Goal: Transaction & Acquisition: Purchase product/service

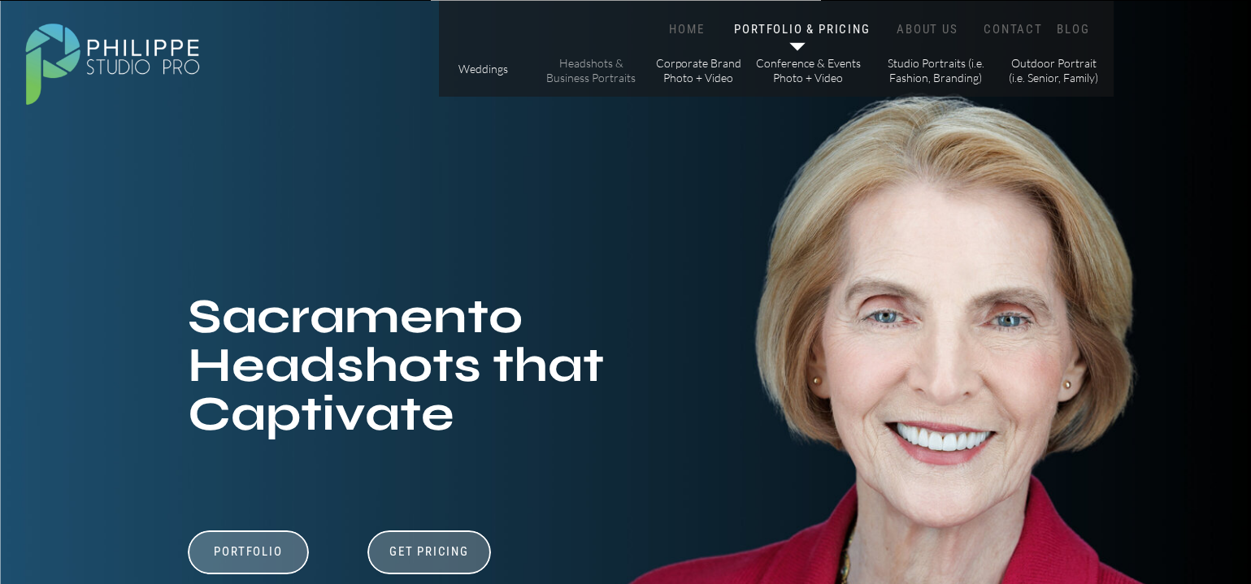
click at [588, 85] on p "Headshots & Business Portraits" at bounding box center [591, 70] width 92 height 28
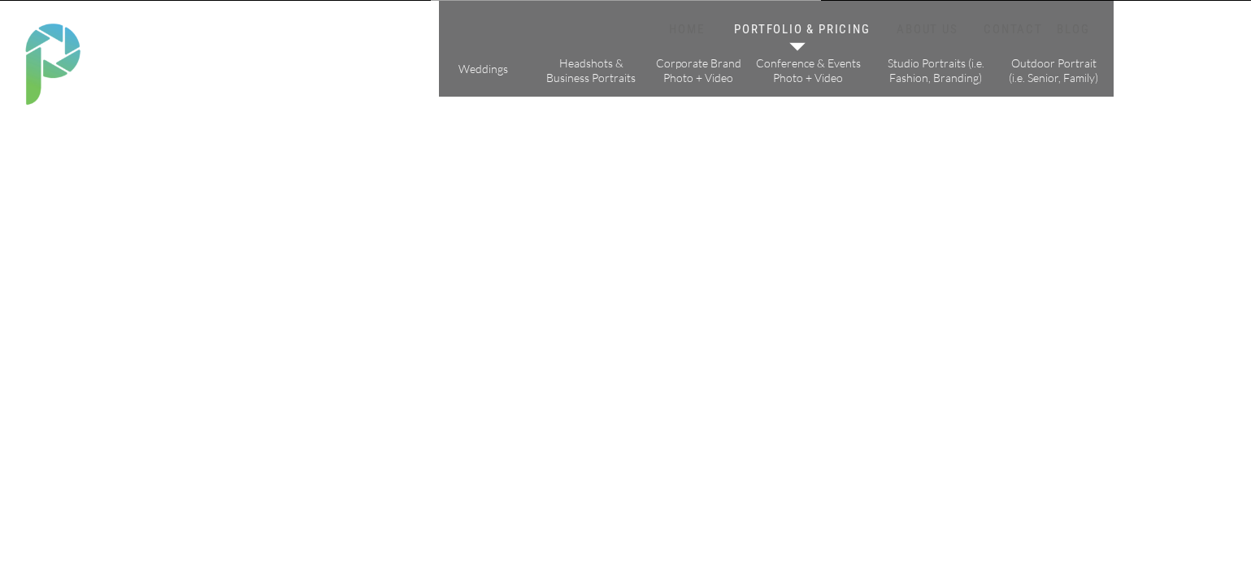
scroll to position [244, 0]
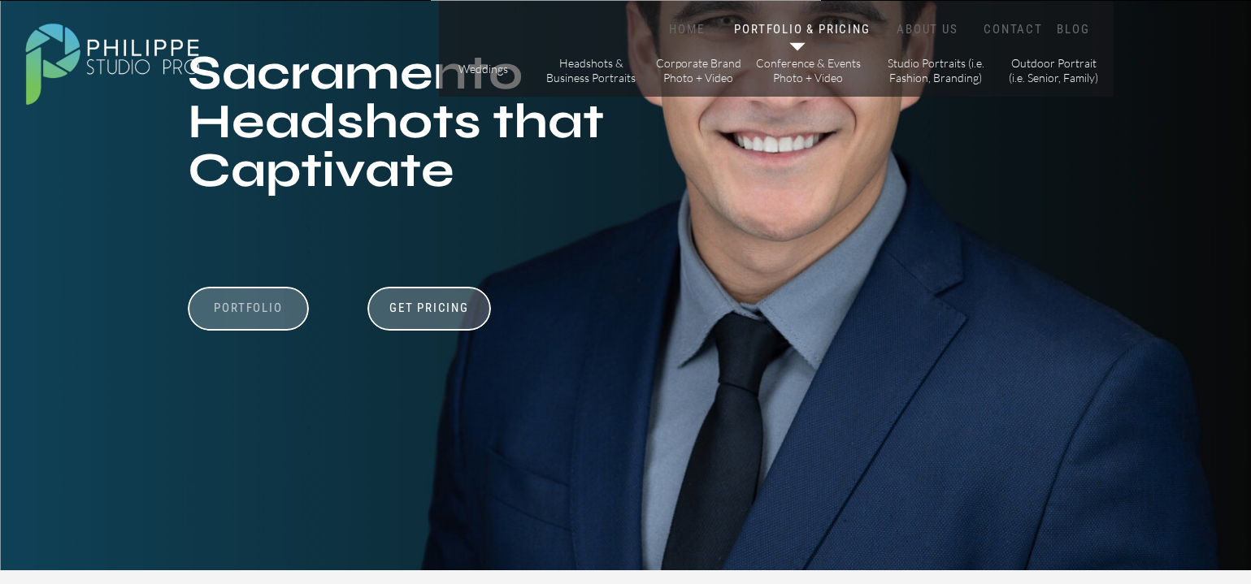
click at [271, 303] on h3 "Portfolio" at bounding box center [249, 316] width 112 height 31
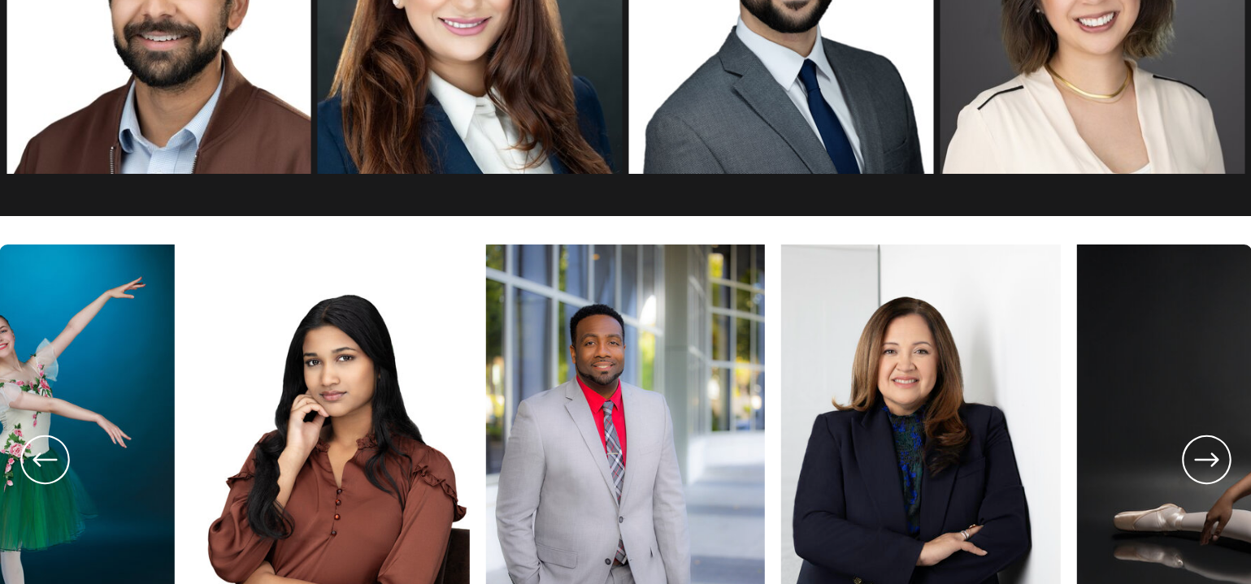
scroll to position [2888, 0]
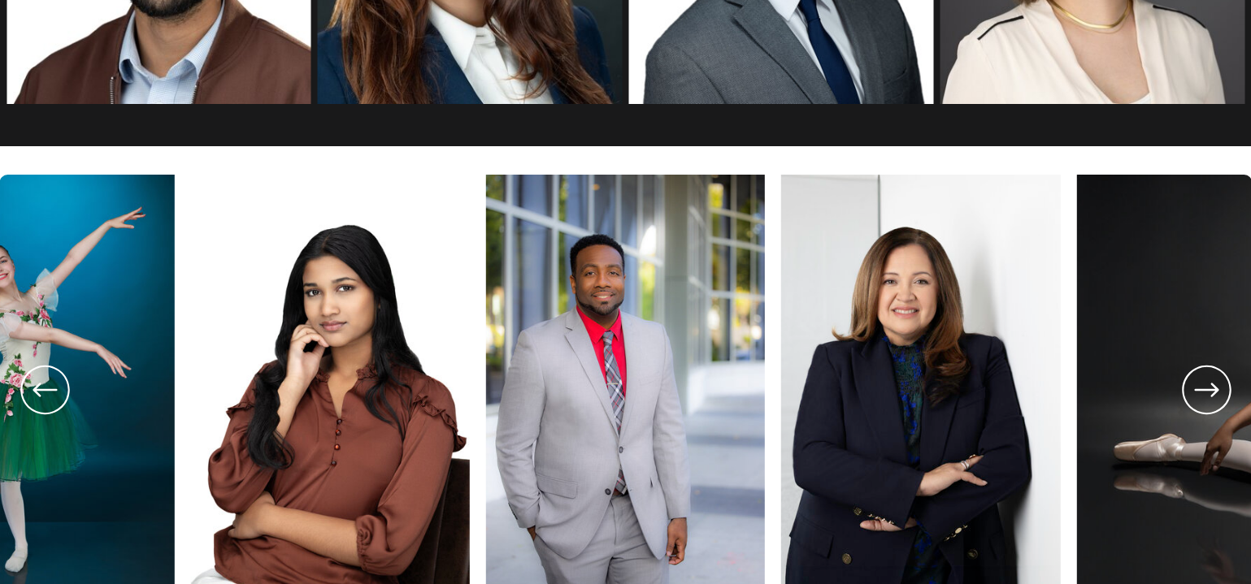
click at [349, 315] on img at bounding box center [330, 384] width 279 height 418
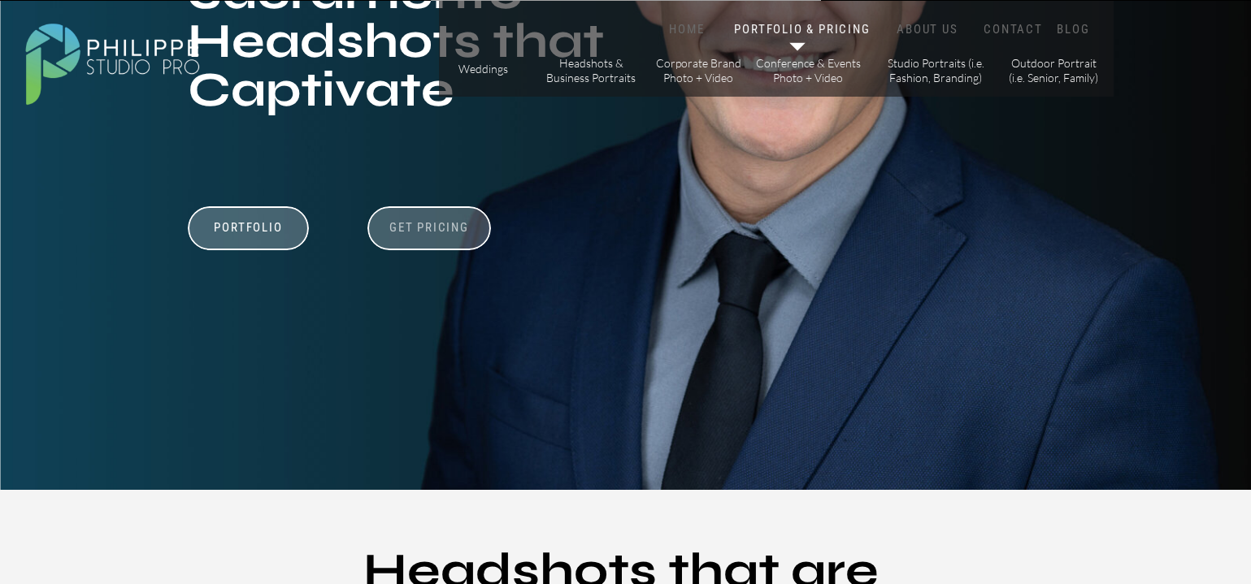
scroll to position [325, 0]
click at [435, 236] on h3 "Get Pricing" at bounding box center [429, 229] width 90 height 20
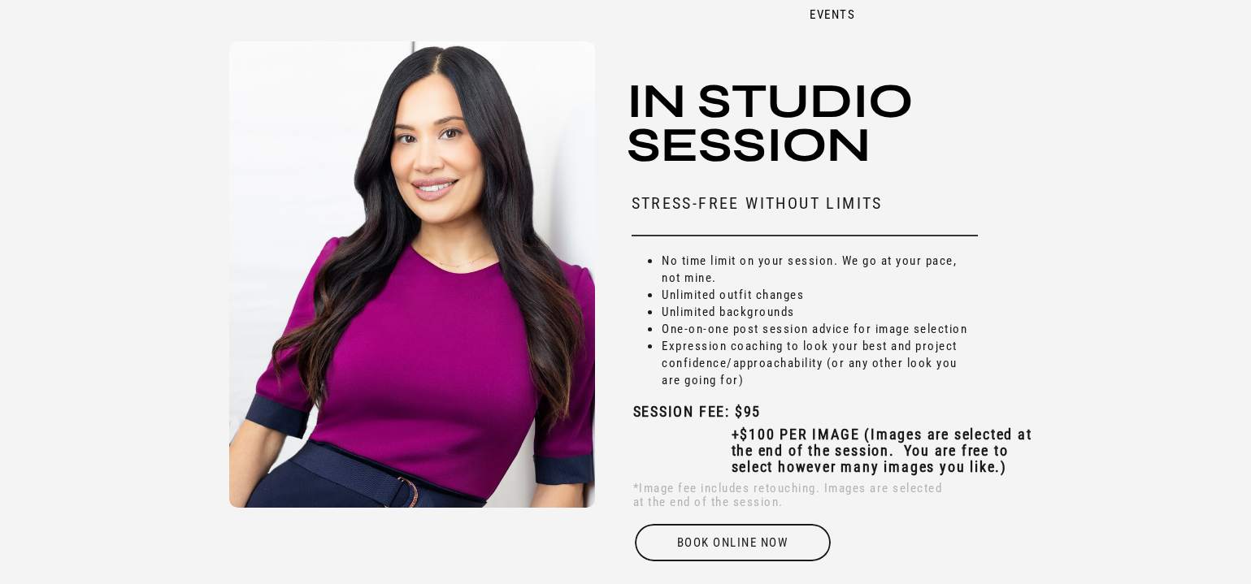
scroll to position [4910, 0]
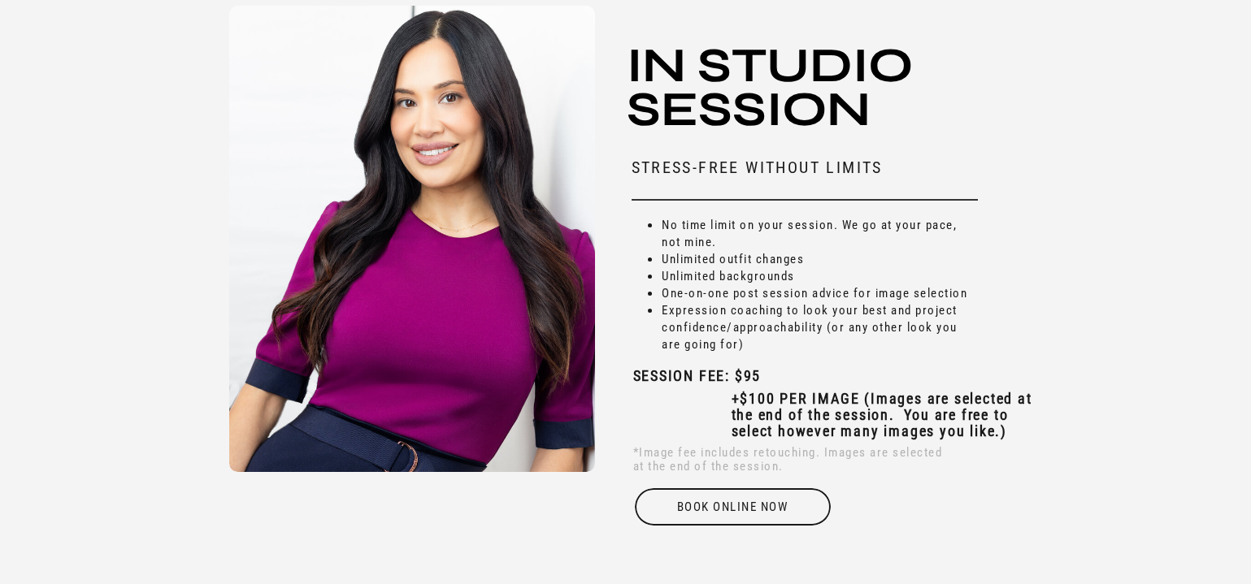
click at [235, 393] on div at bounding box center [412, 239] width 366 height 466
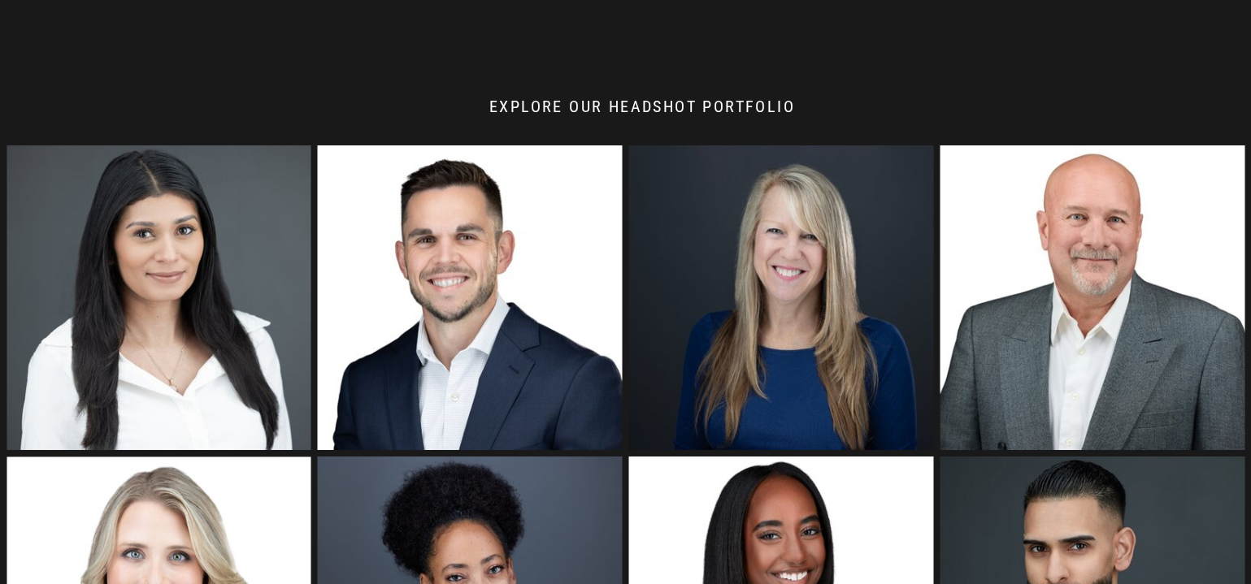
scroll to position [1625, 0]
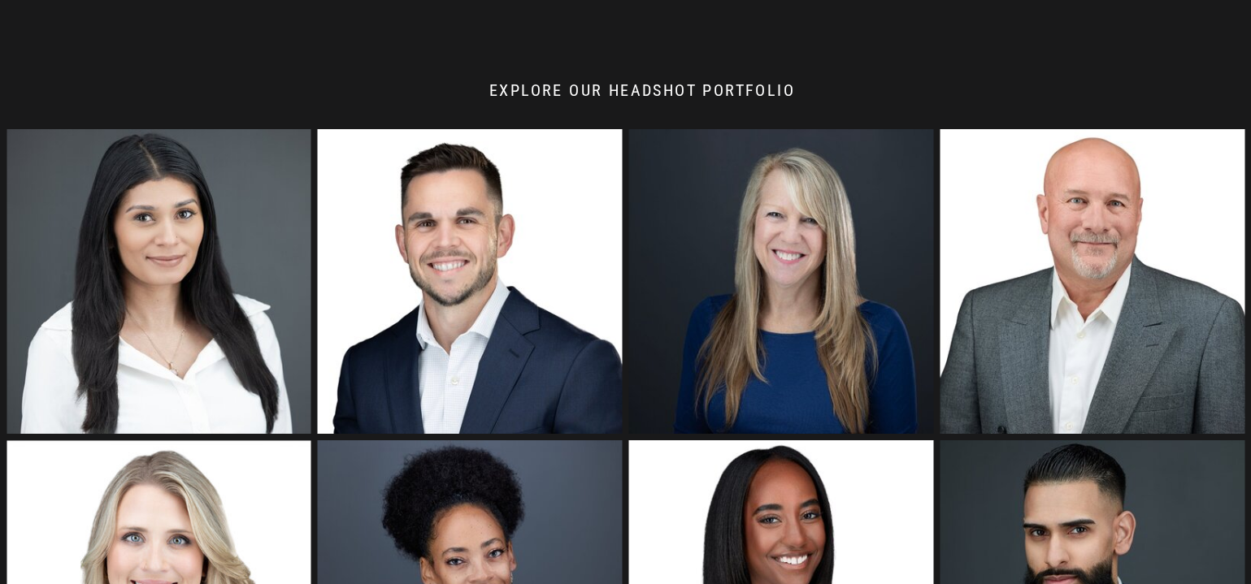
click at [482, 305] on img at bounding box center [470, 281] width 305 height 305
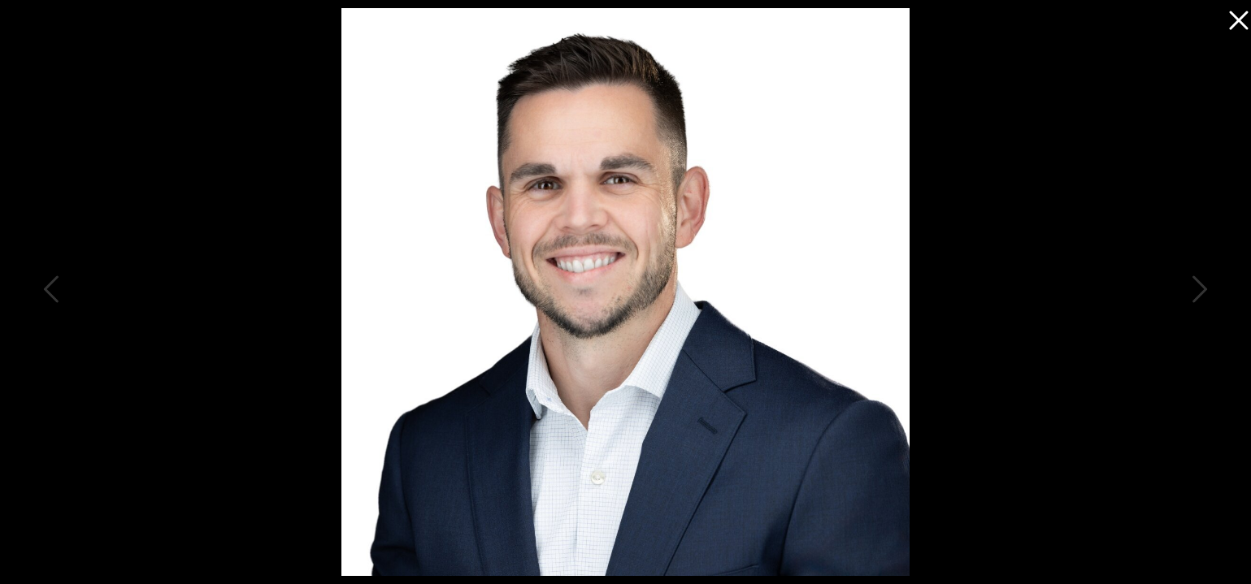
click at [1241, 11] on icon at bounding box center [1234, 16] width 33 height 33
